Goal: Task Accomplishment & Management: Complete application form

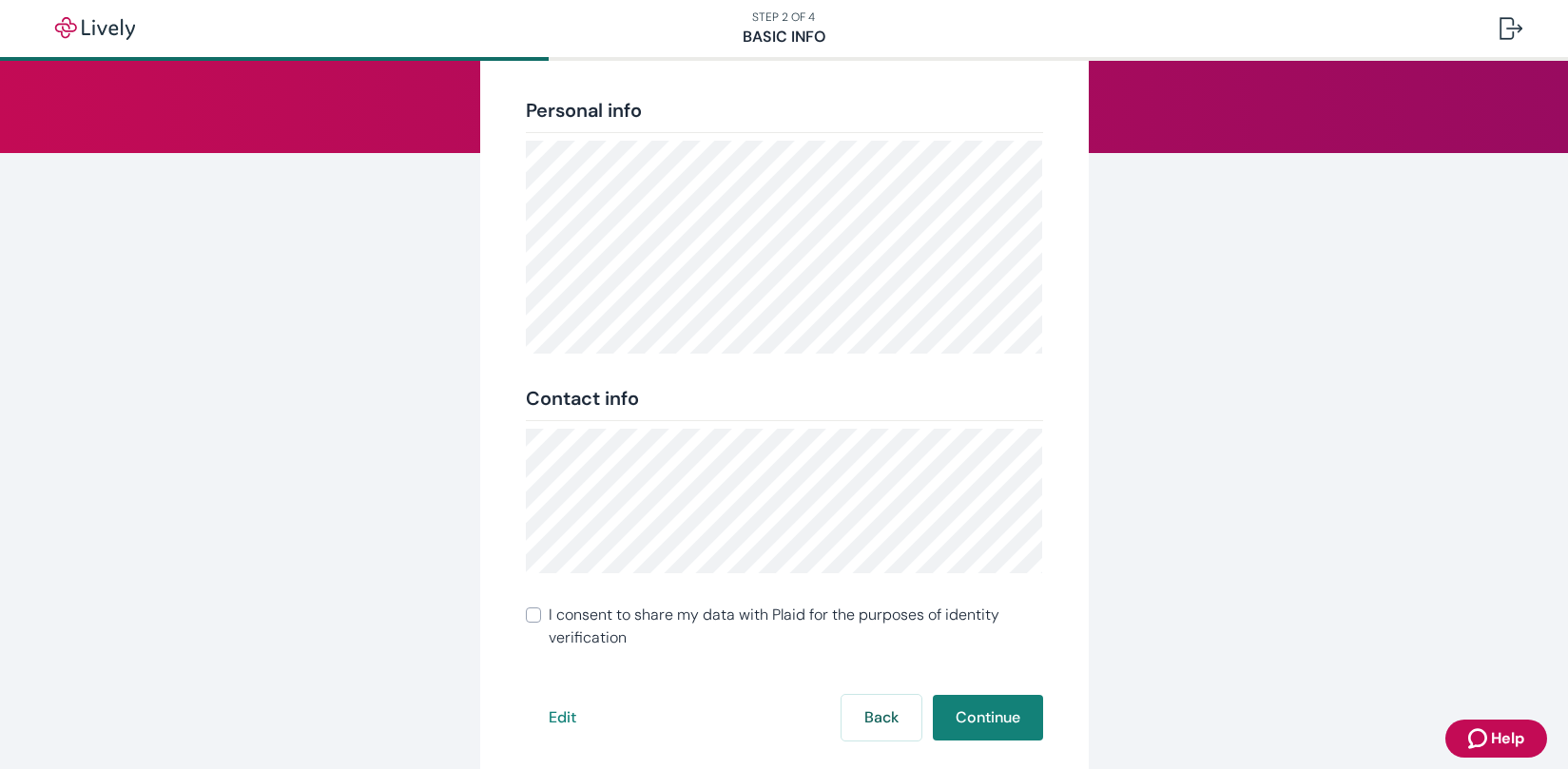
scroll to position [214, 0]
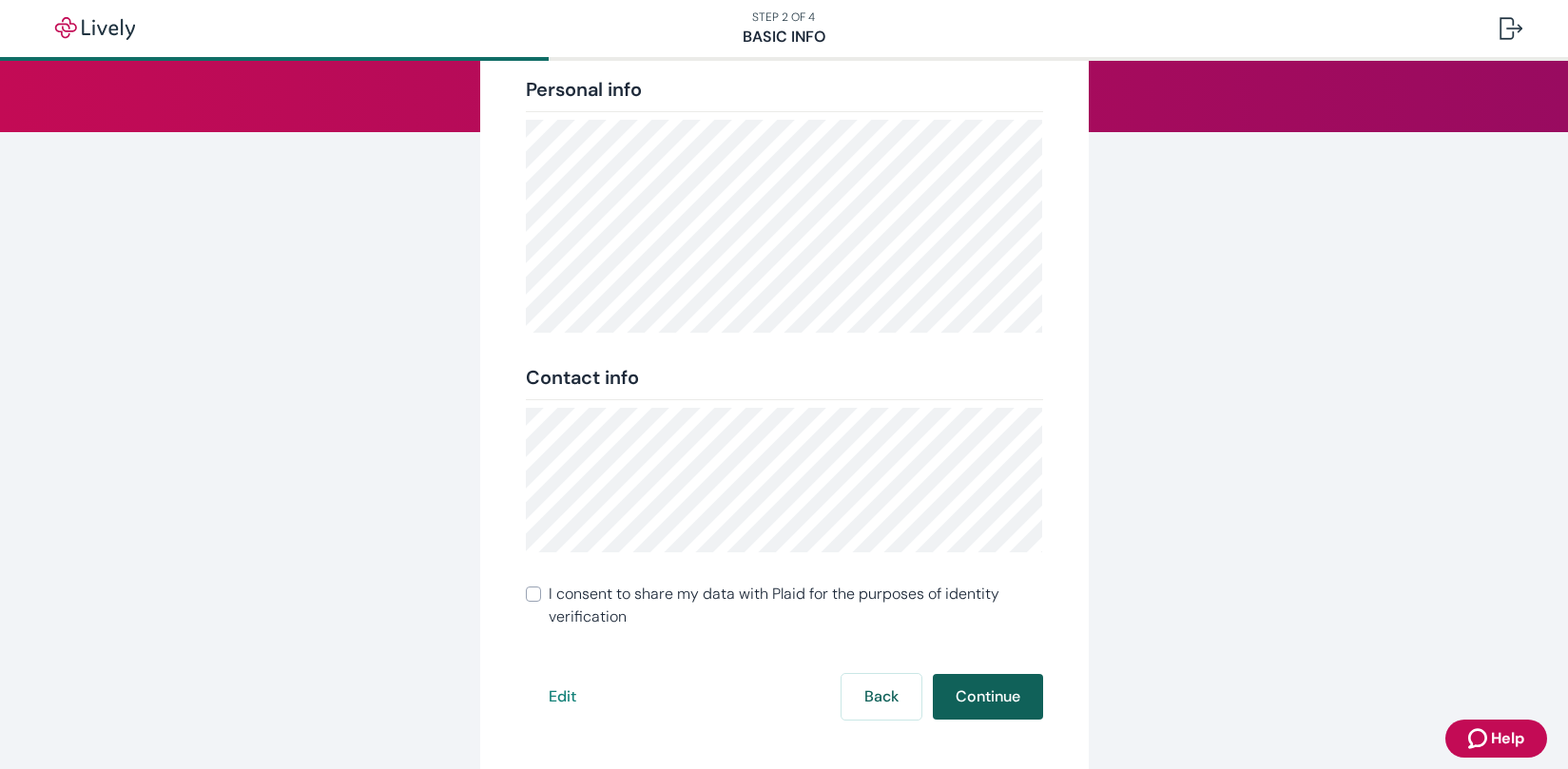
click at [951, 689] on button "Continue" at bounding box center [988, 696] width 111 height 46
click at [531, 597] on input "I consent to share my data with Plaid for the purposes of identity verification" at bounding box center [533, 594] width 15 height 15
checkbox input "true"
click at [998, 704] on button "Continue" at bounding box center [988, 696] width 111 height 46
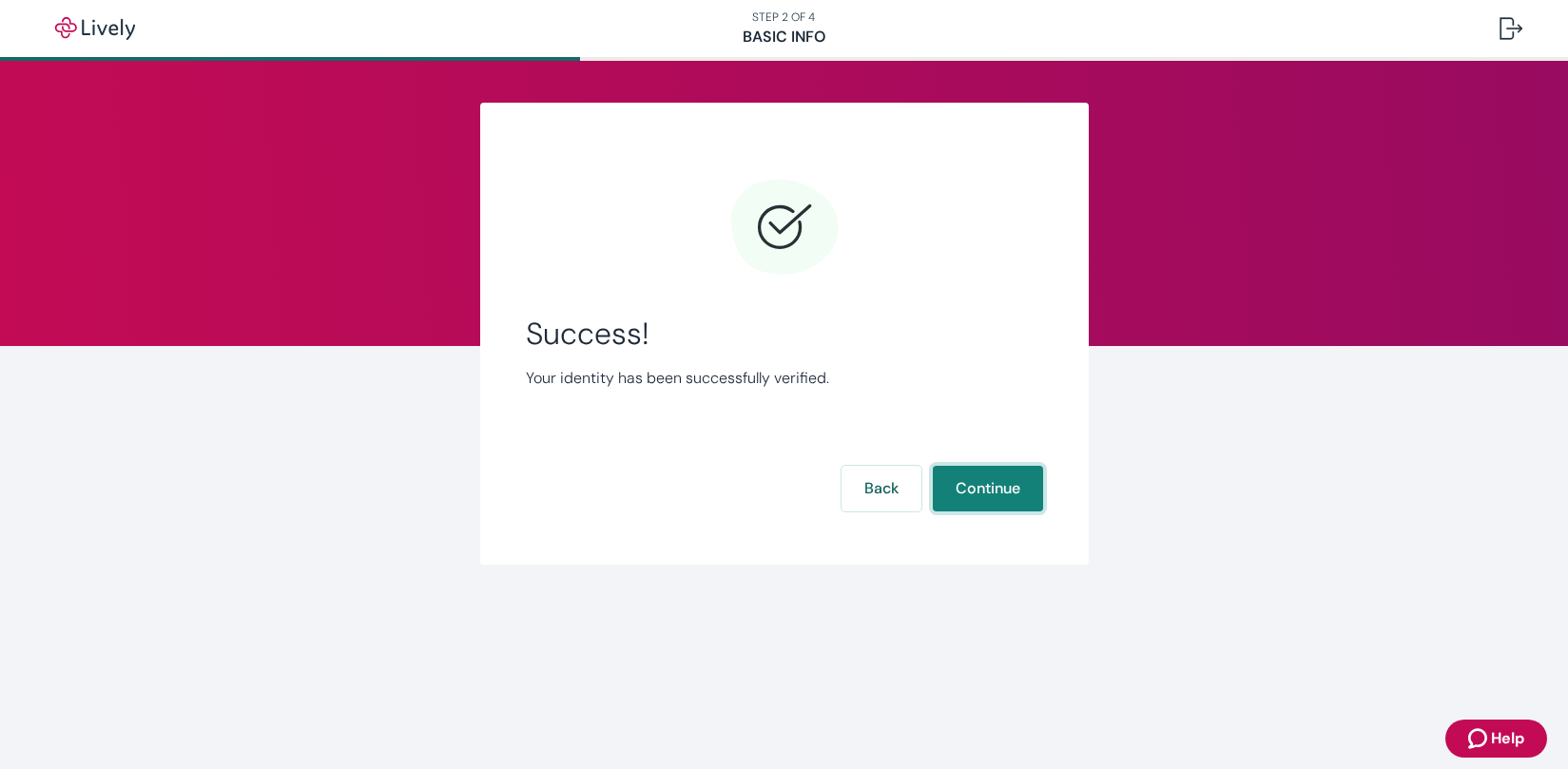
click at [973, 492] on button "Continue" at bounding box center [988, 488] width 111 height 46
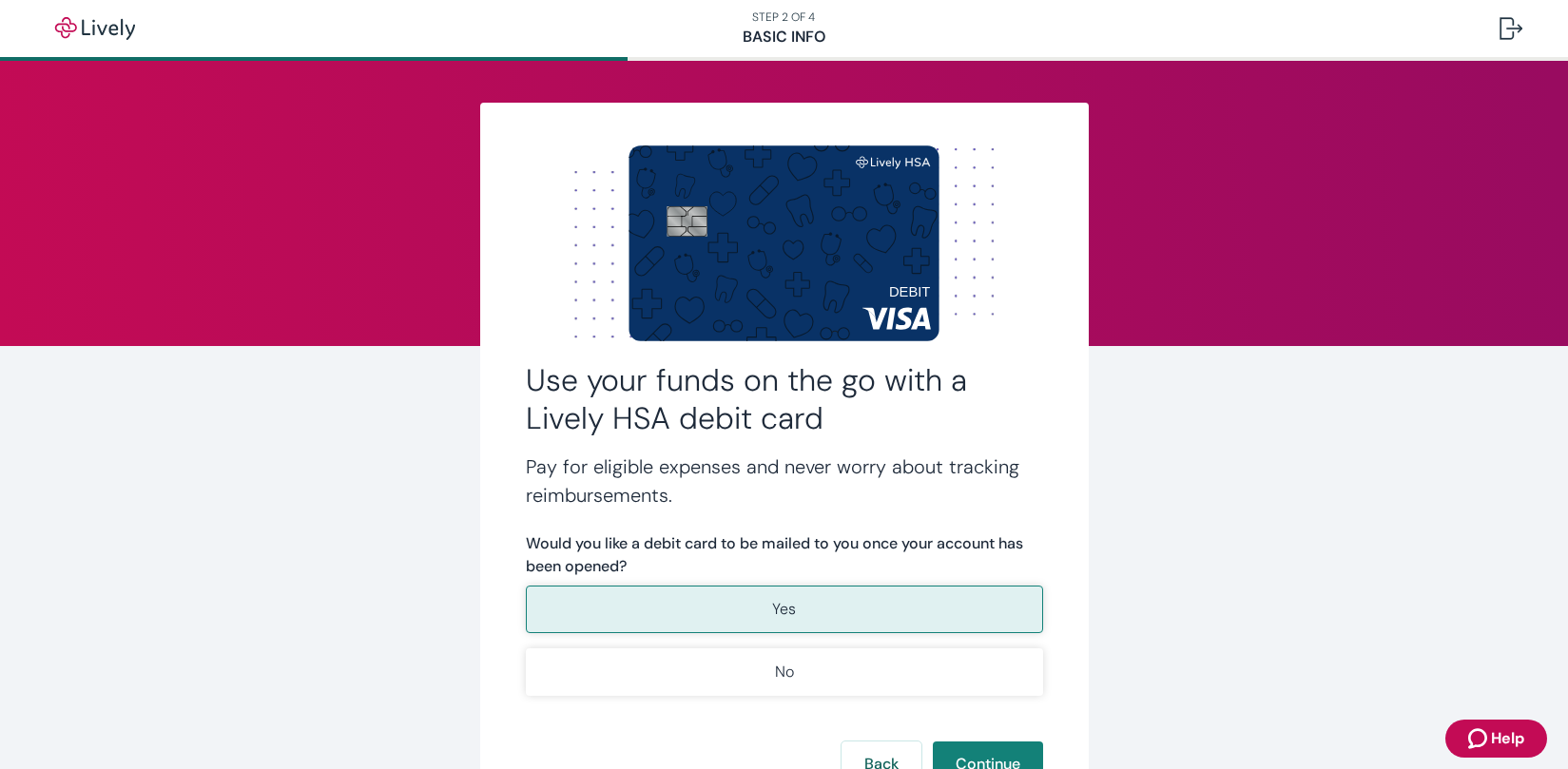
click at [688, 610] on button "Yes" at bounding box center [784, 610] width 517 height 48
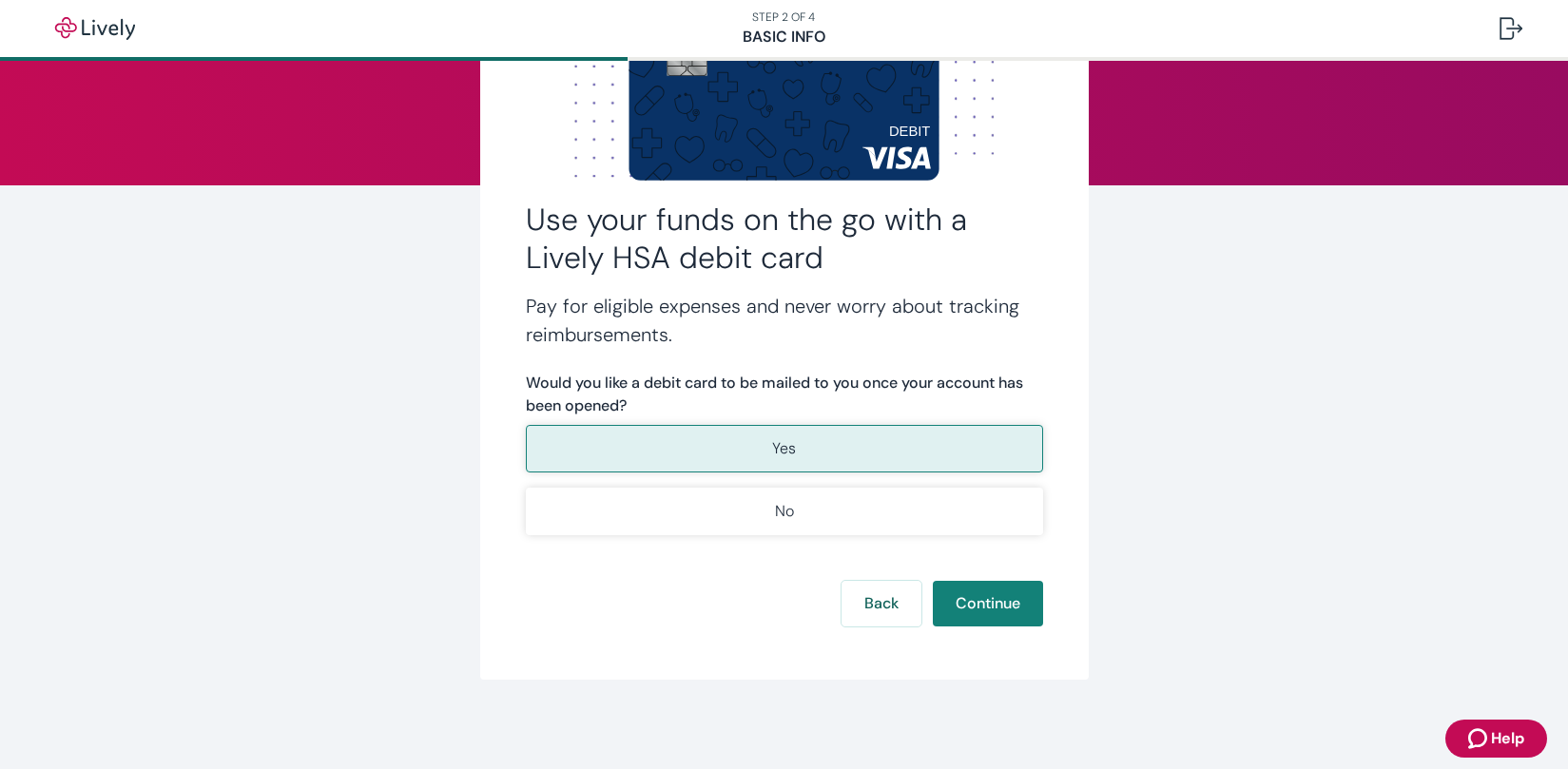
scroll to position [162, 0]
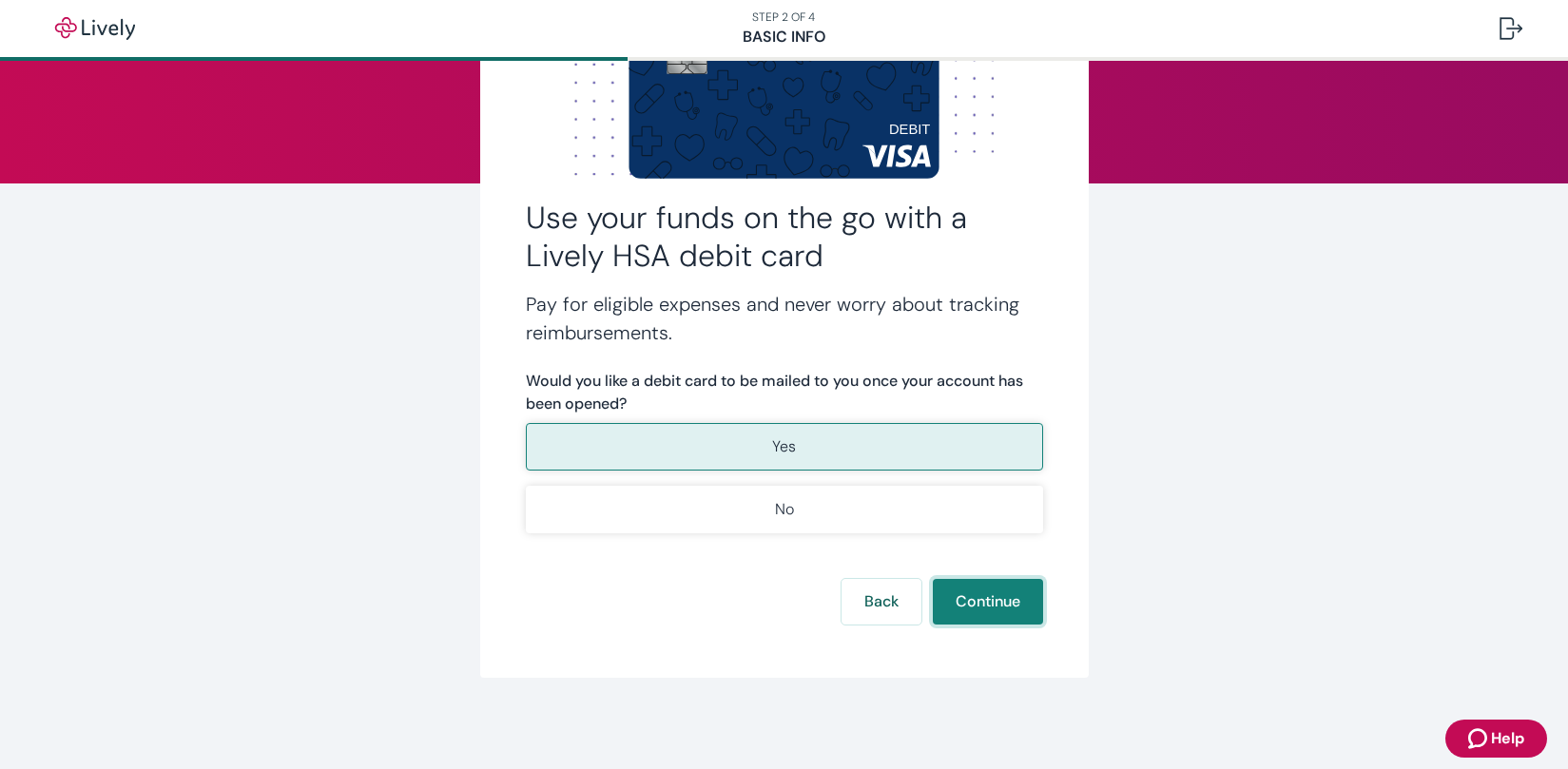
click at [974, 613] on button "Continue" at bounding box center [988, 602] width 111 height 46
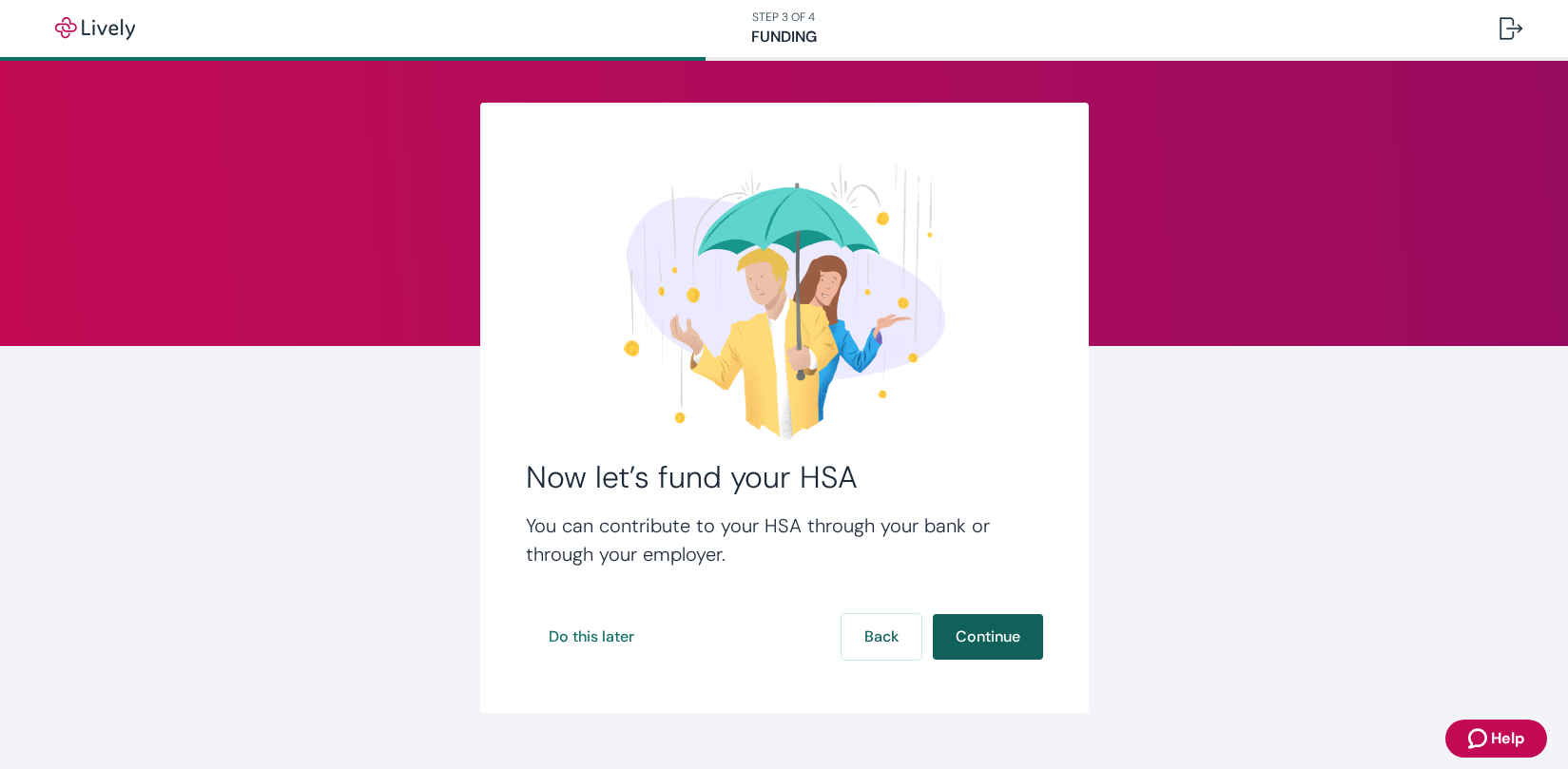
click at [961, 638] on button "Continue" at bounding box center [988, 637] width 111 height 46
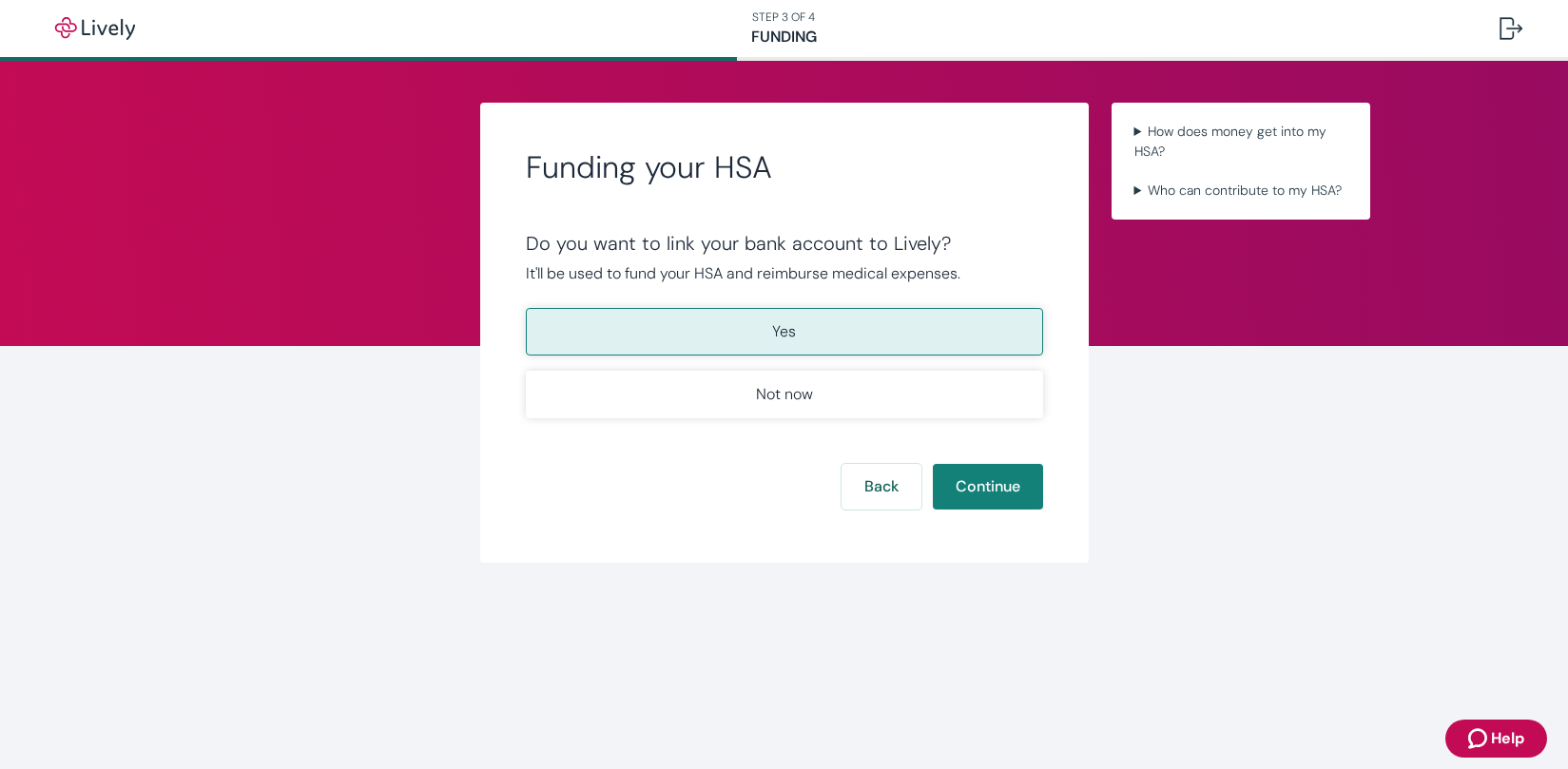
click at [822, 337] on button "Yes" at bounding box center [784, 332] width 517 height 48
click at [986, 482] on button "Continue" at bounding box center [988, 487] width 111 height 46
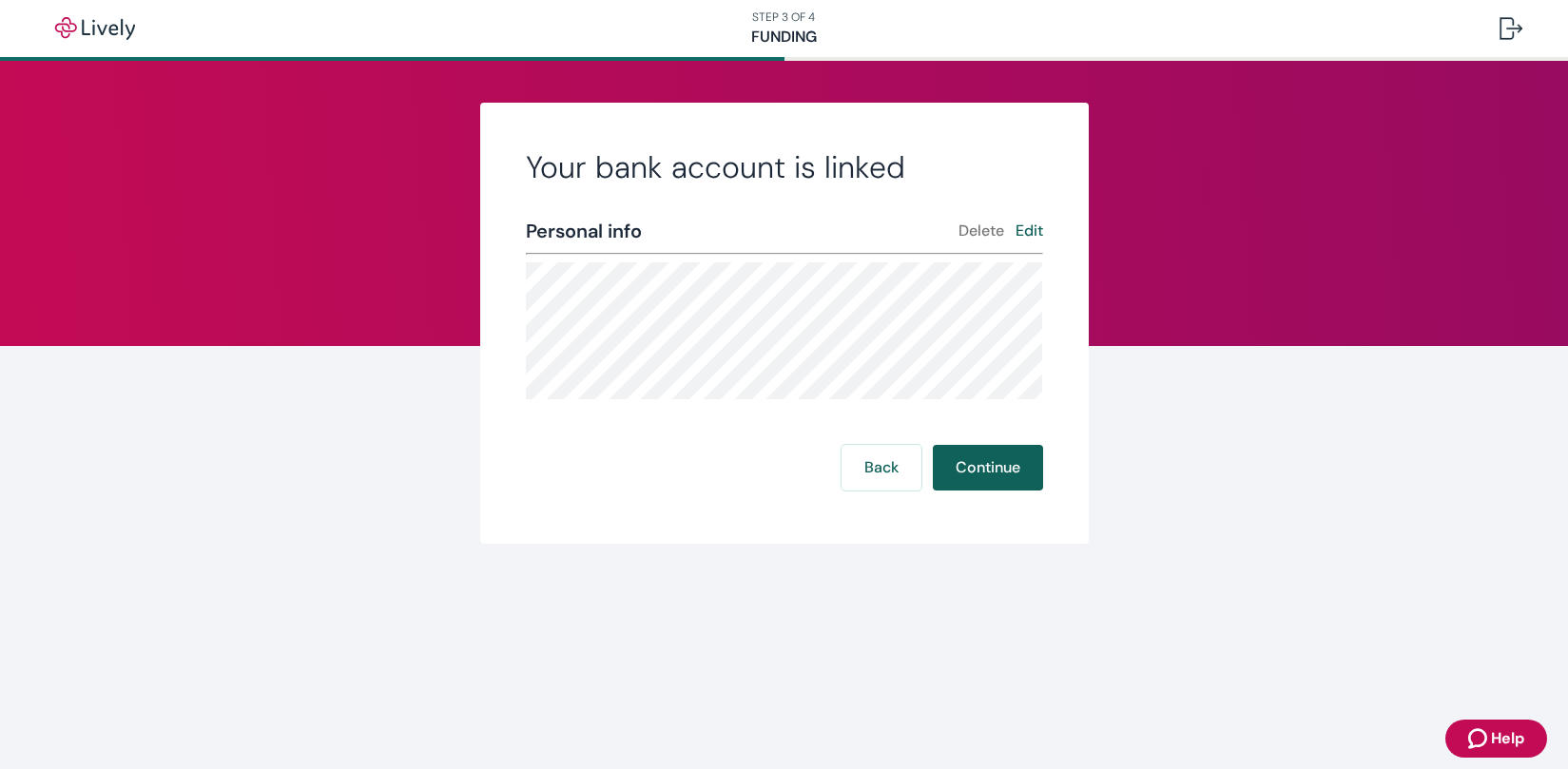
click at [972, 471] on button "Continue" at bounding box center [988, 468] width 111 height 46
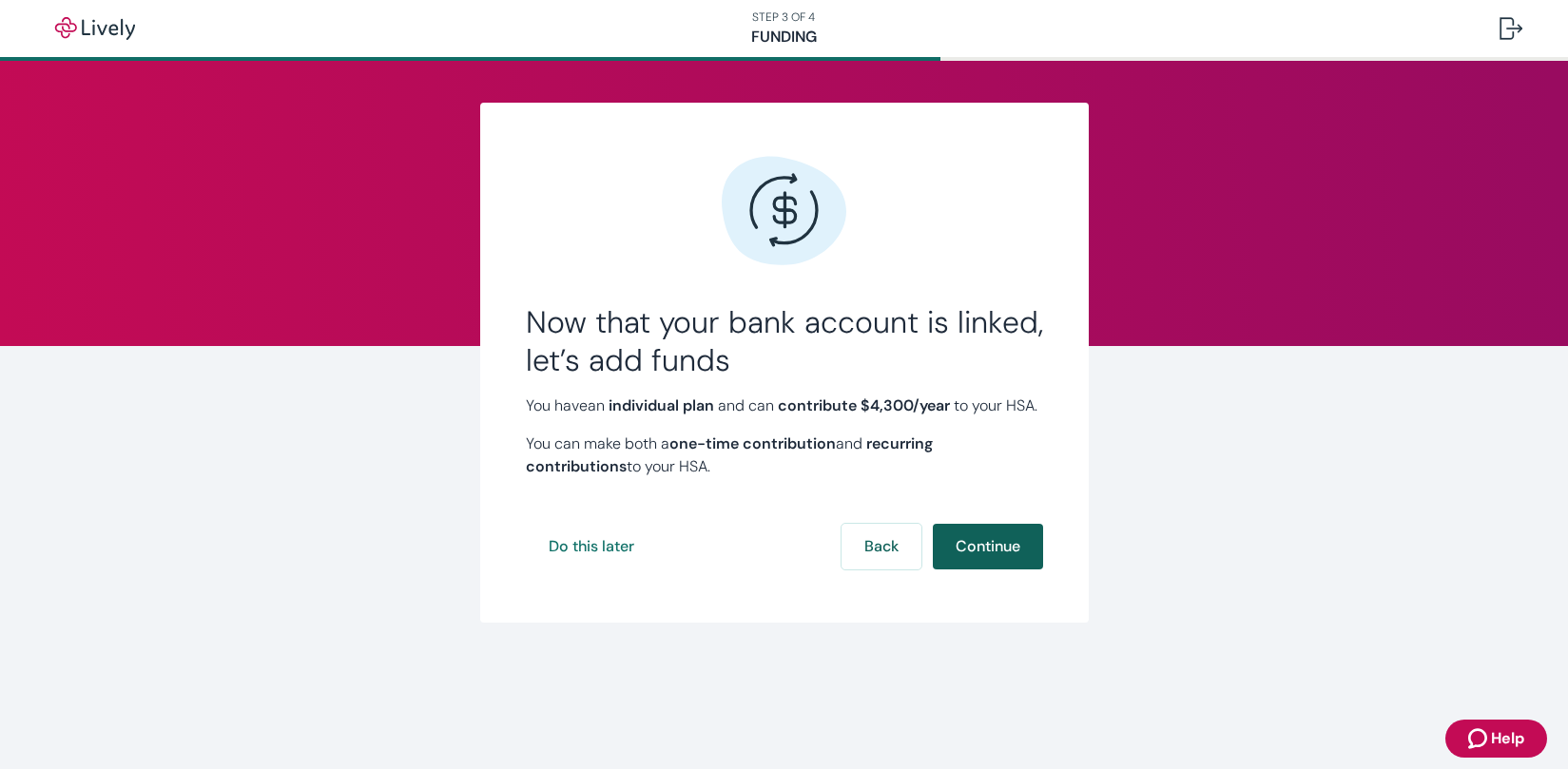
click at [1009, 570] on button "Continue" at bounding box center [988, 547] width 111 height 46
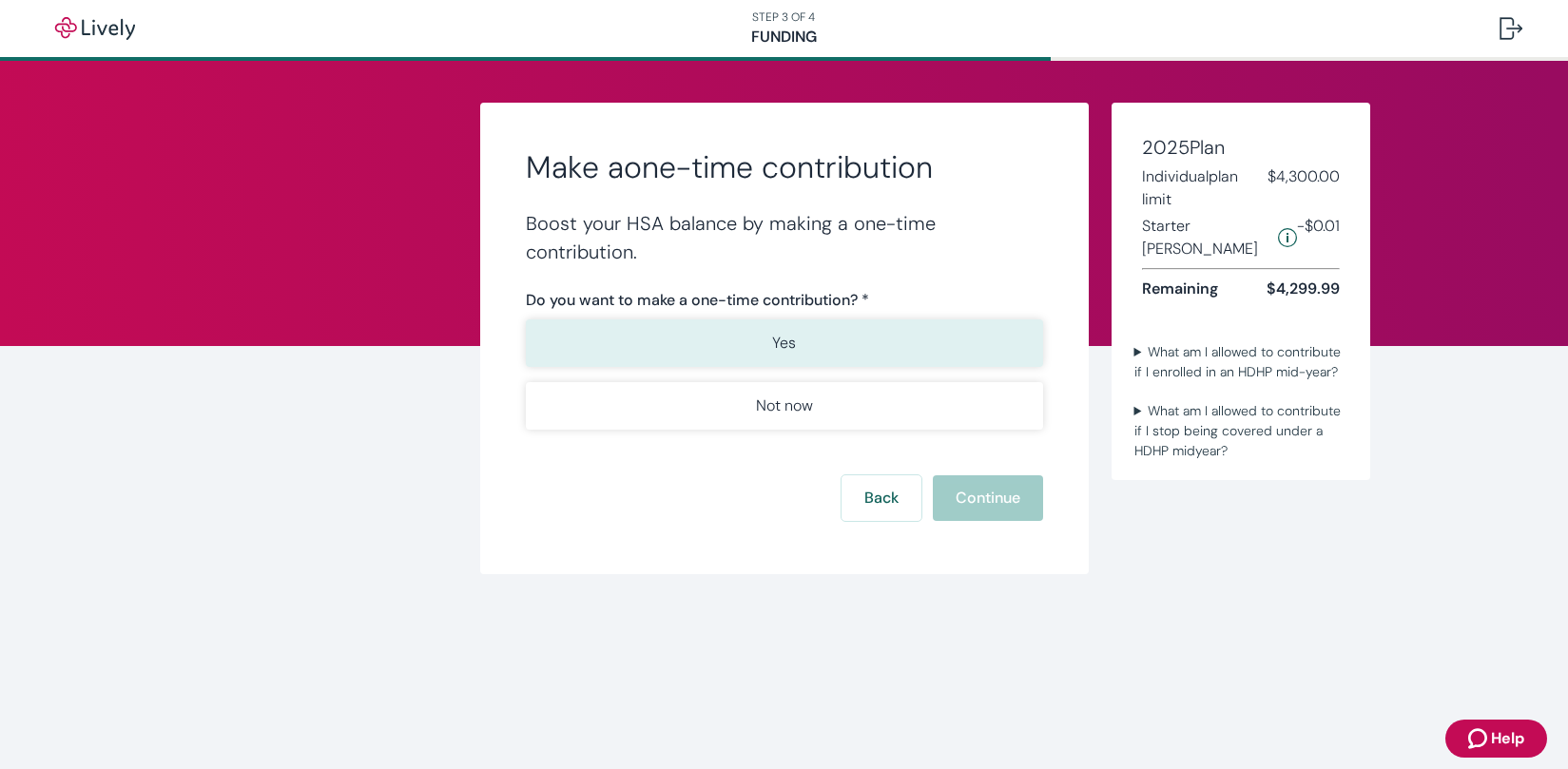
click at [814, 344] on button "Yes" at bounding box center [784, 343] width 517 height 48
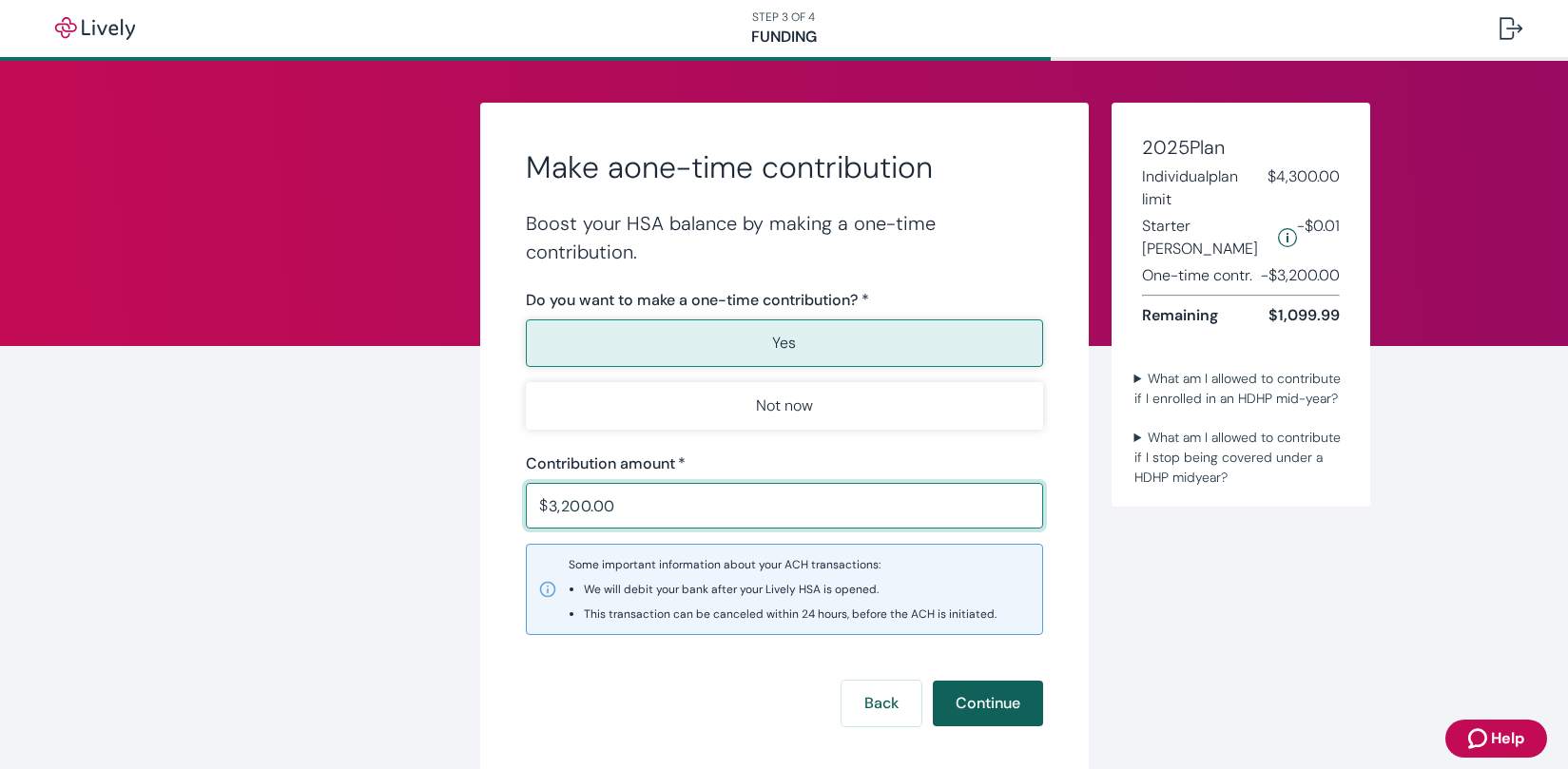
type input "3,200.00"
click at [954, 712] on button "Continue" at bounding box center [988, 703] width 111 height 46
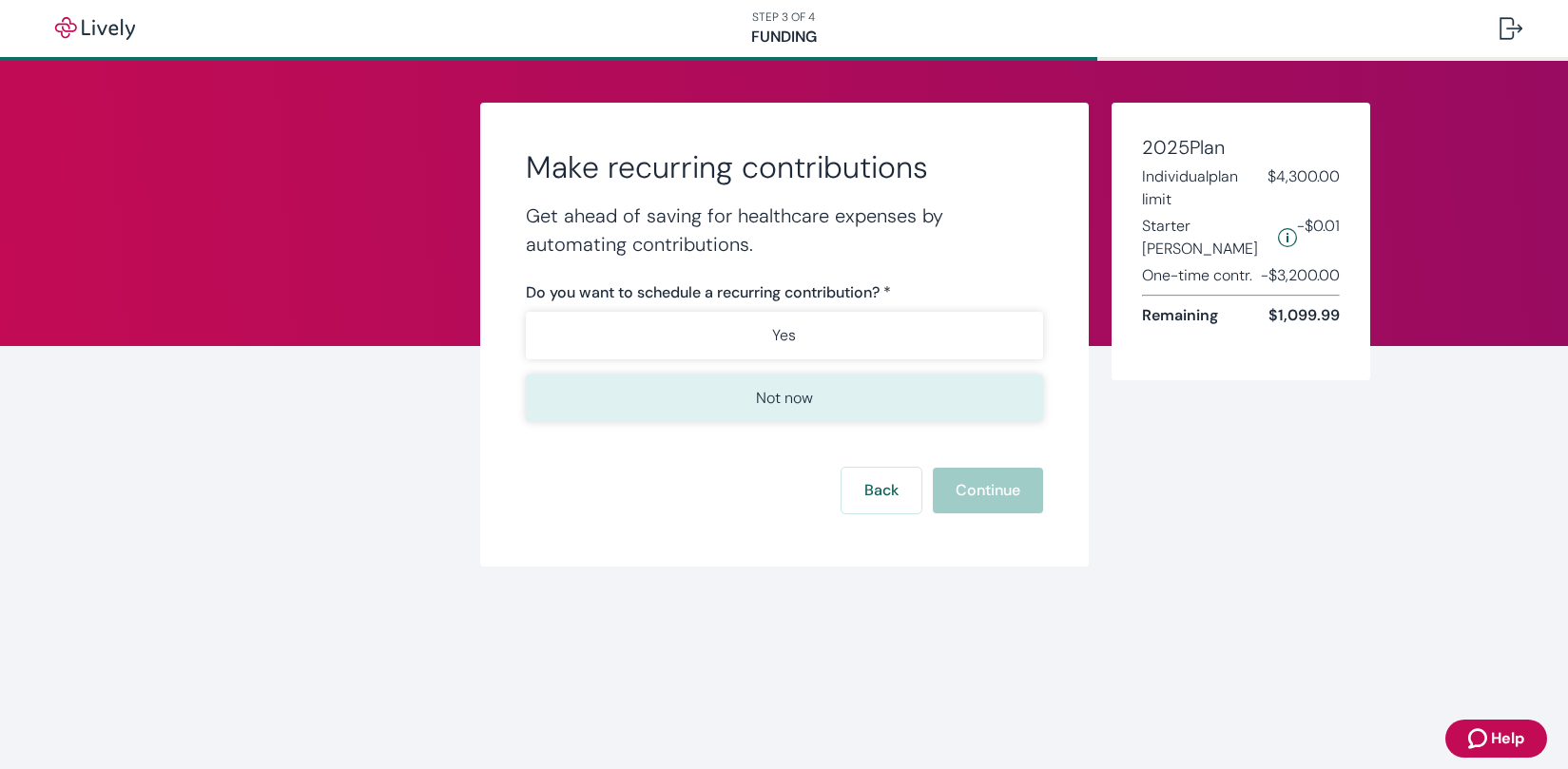
click at [779, 404] on p "Not now" at bounding box center [784, 399] width 57 height 23
click at [960, 493] on button "Continue" at bounding box center [988, 490] width 111 height 46
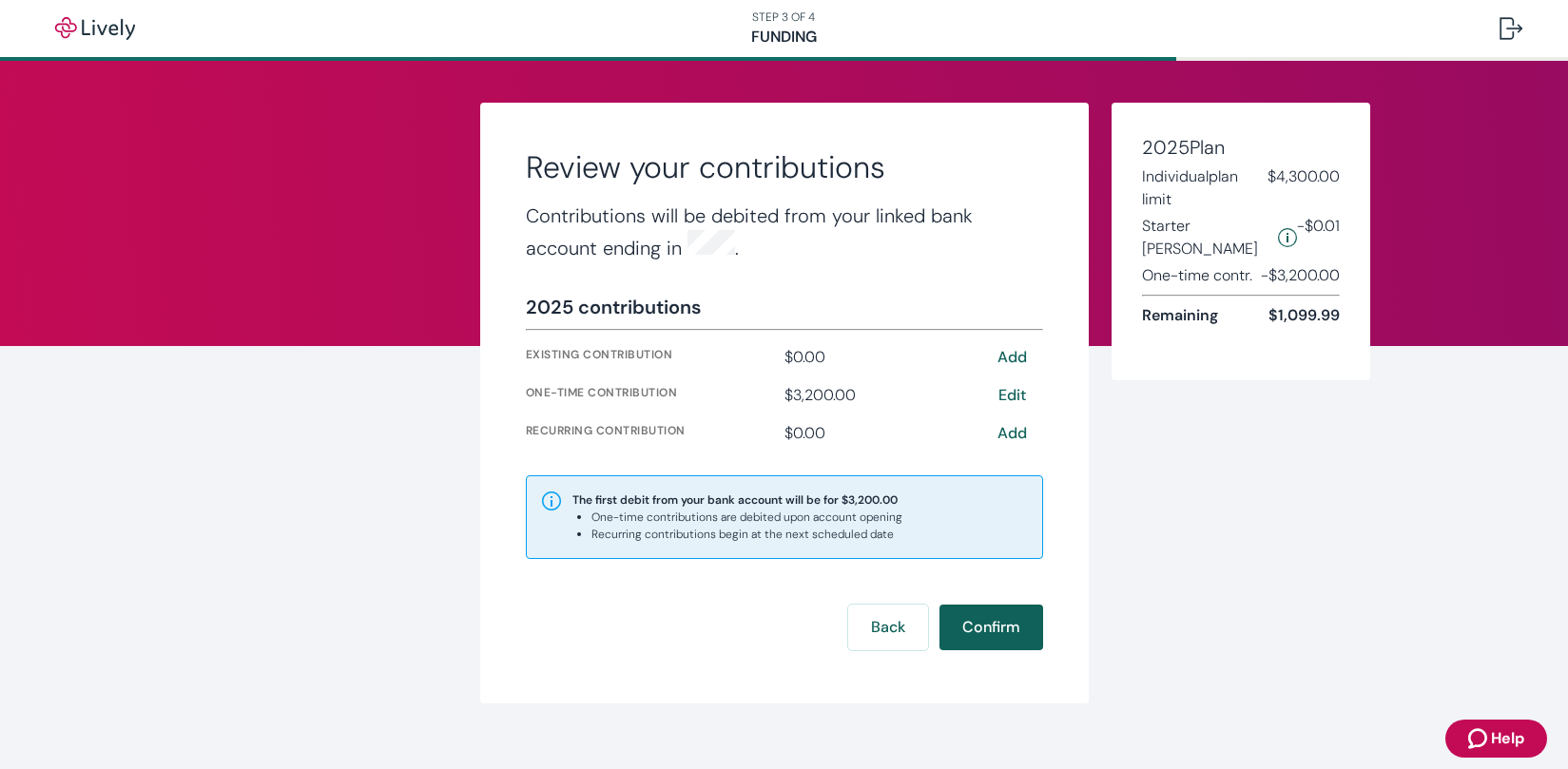
click at [1005, 620] on button "Confirm" at bounding box center [991, 628] width 104 height 46
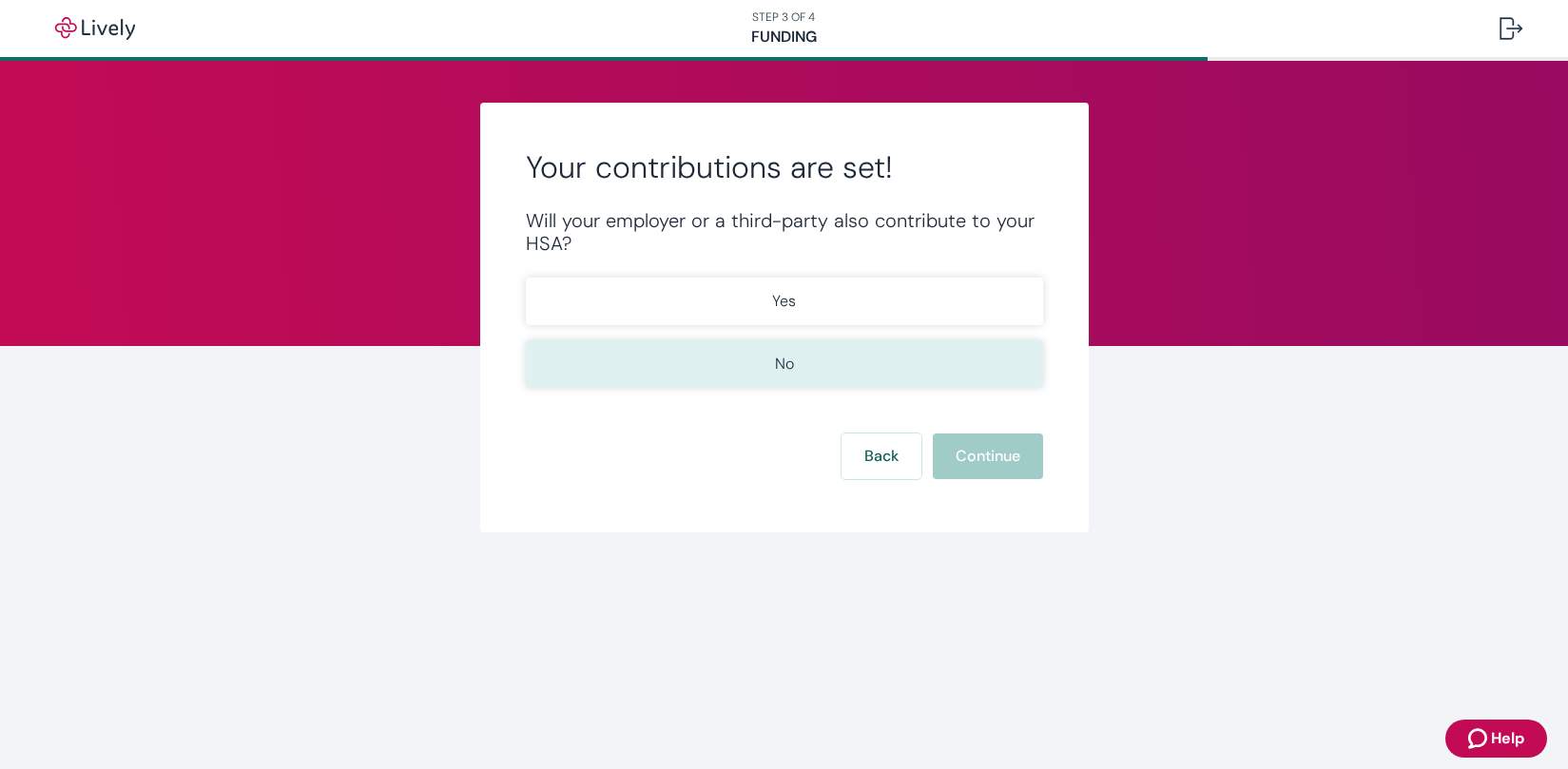
click at [798, 375] on button "No" at bounding box center [784, 364] width 517 height 48
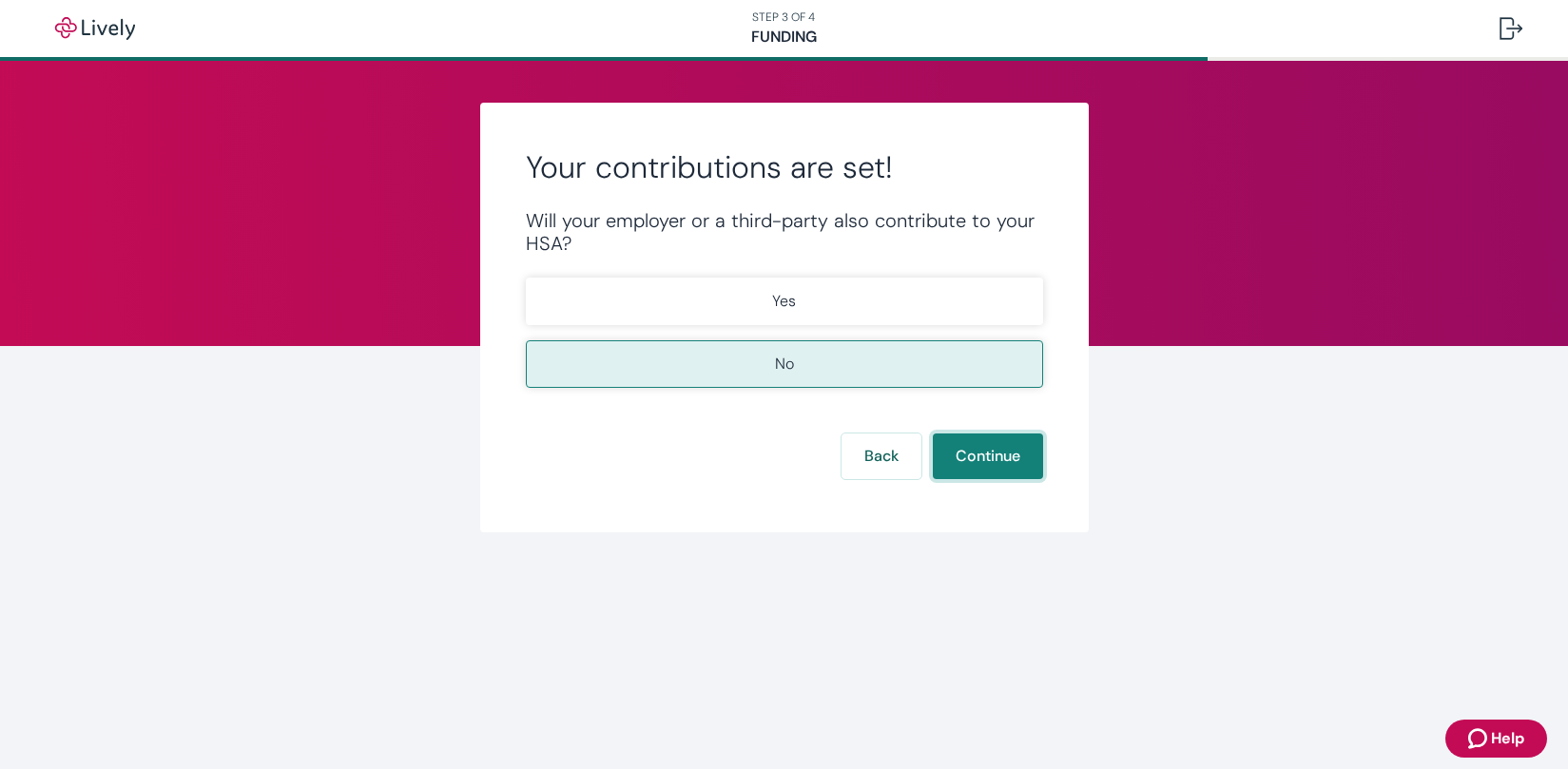
click at [982, 453] on button "Continue" at bounding box center [988, 456] width 111 height 46
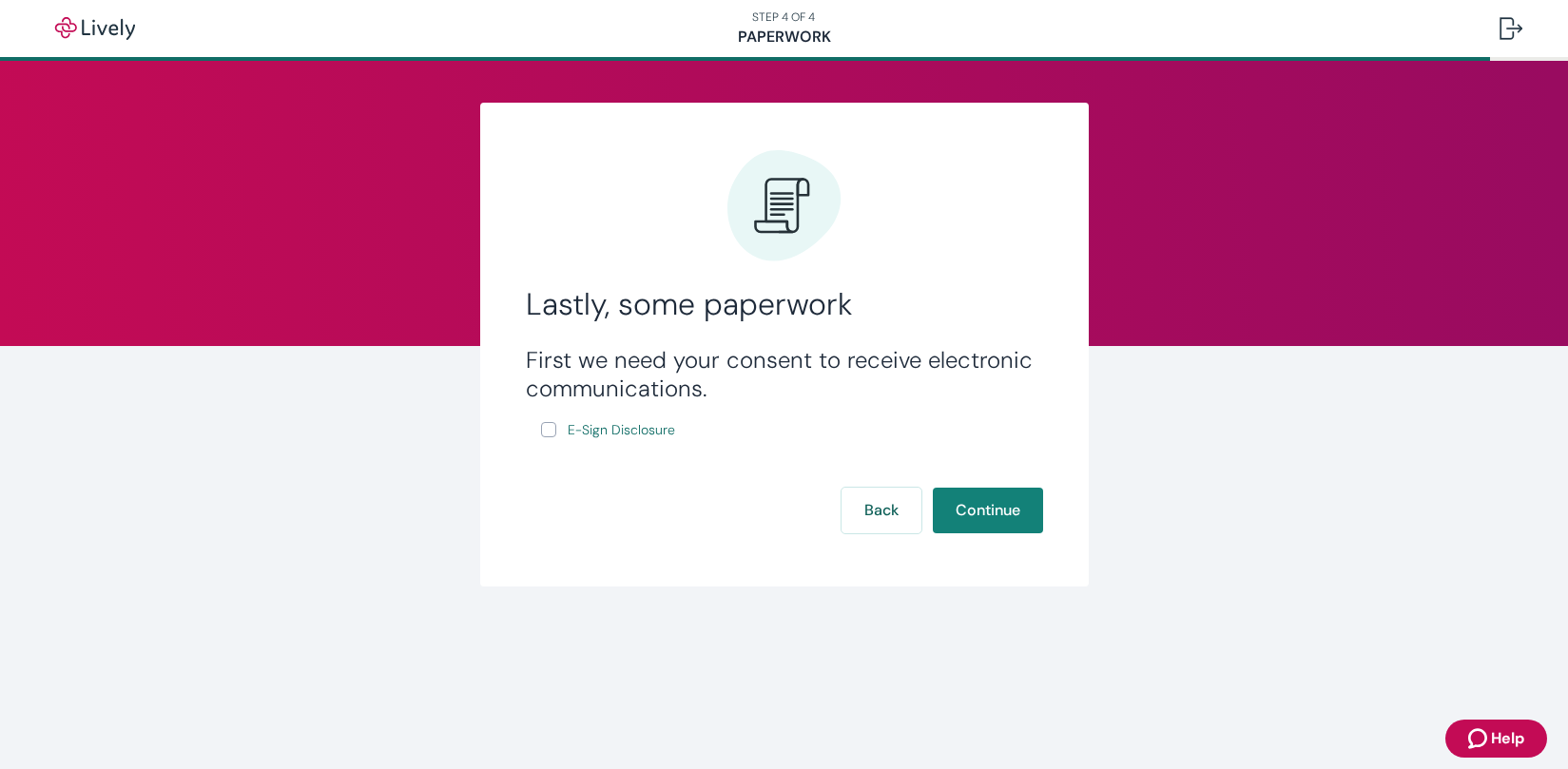
click at [548, 431] on input "E-Sign Disclosure" at bounding box center [549, 429] width 15 height 15
checkbox input "true"
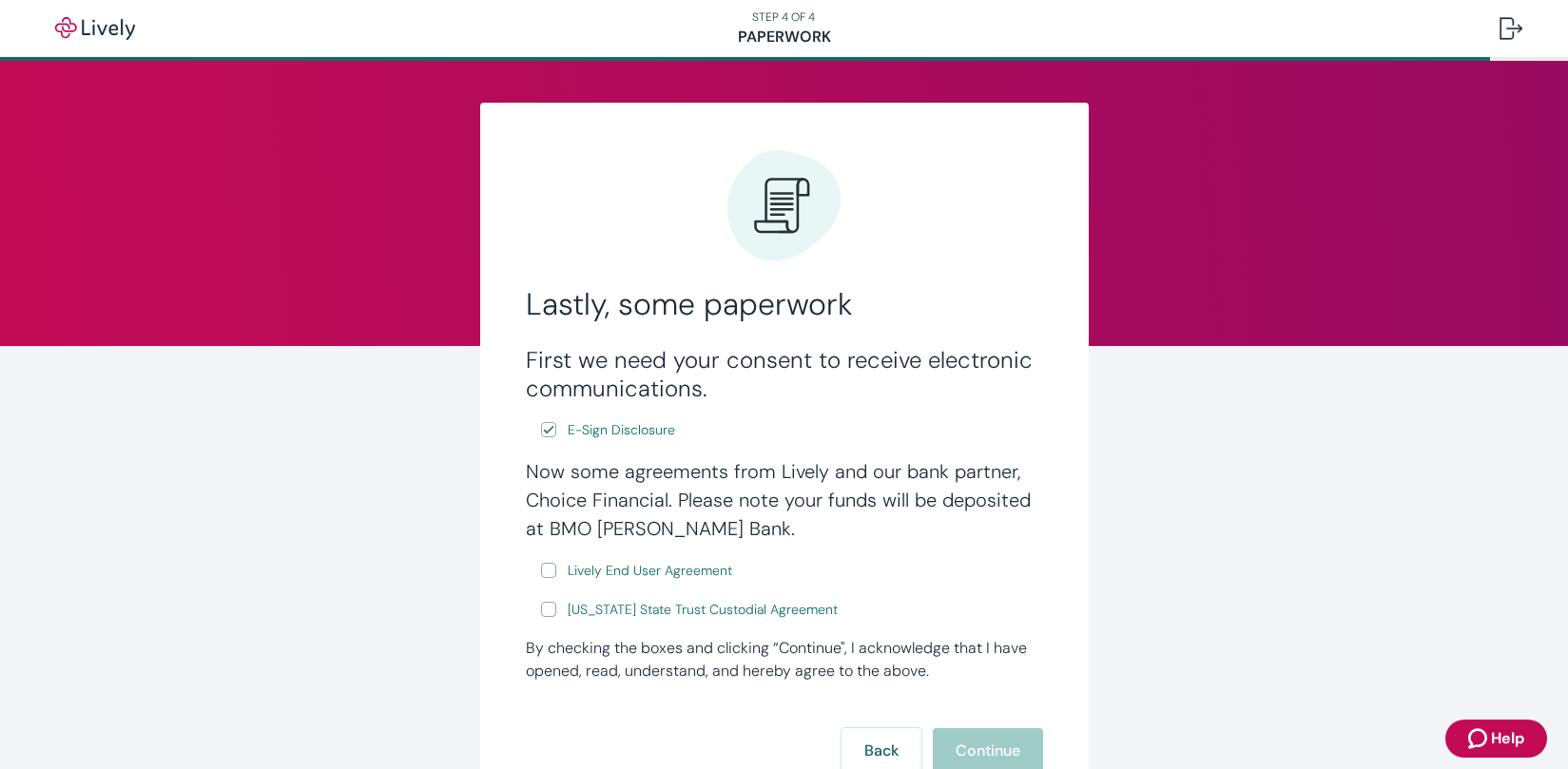
scroll to position [95, 0]
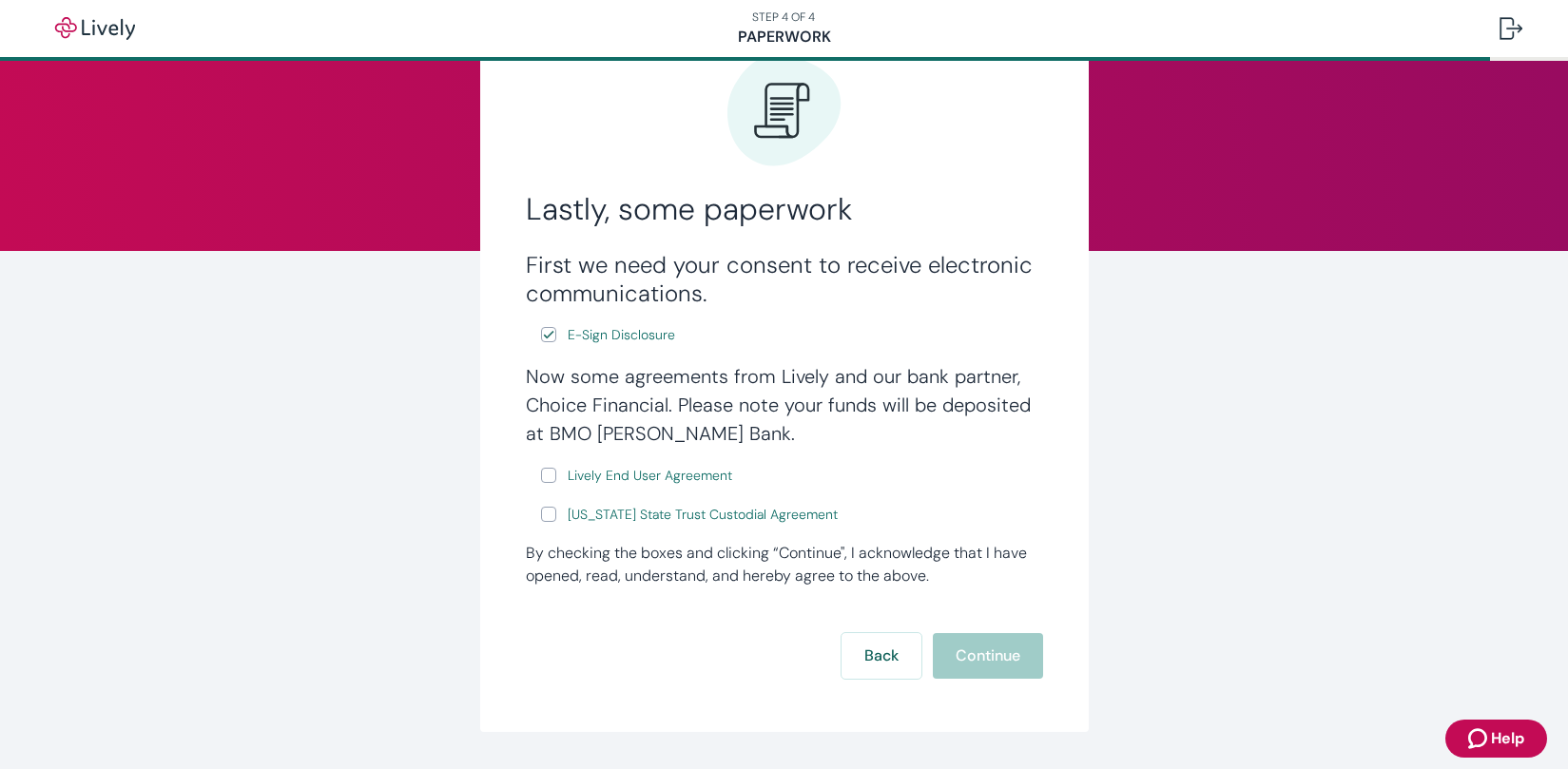
click at [544, 475] on input "Lively End User Agreement" at bounding box center [549, 475] width 15 height 15
checkbox input "true"
click at [541, 518] on input "[US_STATE] State Trust Custodial Agreement" at bounding box center [549, 514] width 15 height 15
checkbox input "true"
click at [941, 659] on button "Continue" at bounding box center [988, 656] width 111 height 46
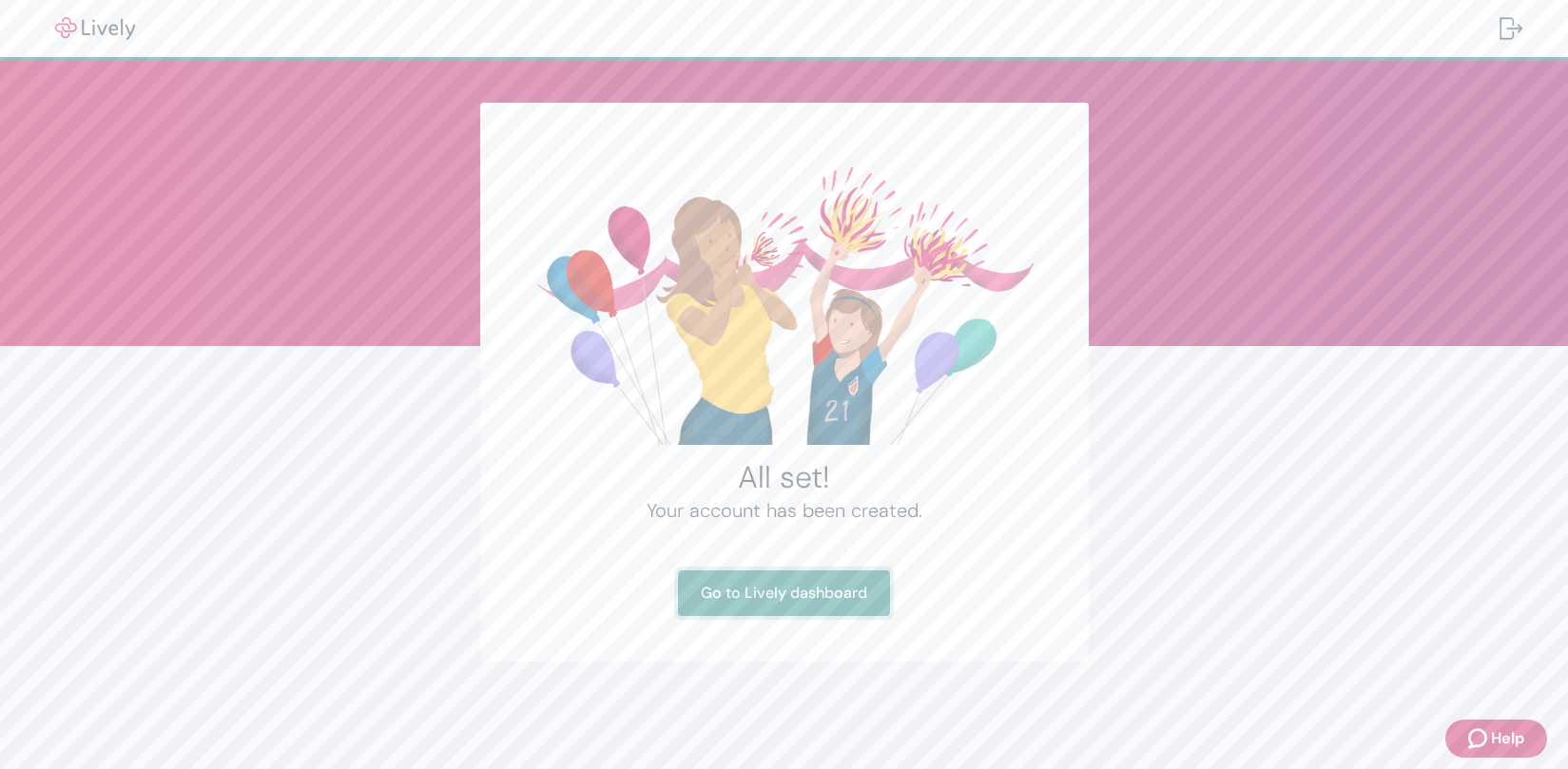
click at [805, 591] on link "Go to Lively dashboard" at bounding box center [784, 593] width 212 height 46
